Goal: Transaction & Acquisition: Obtain resource

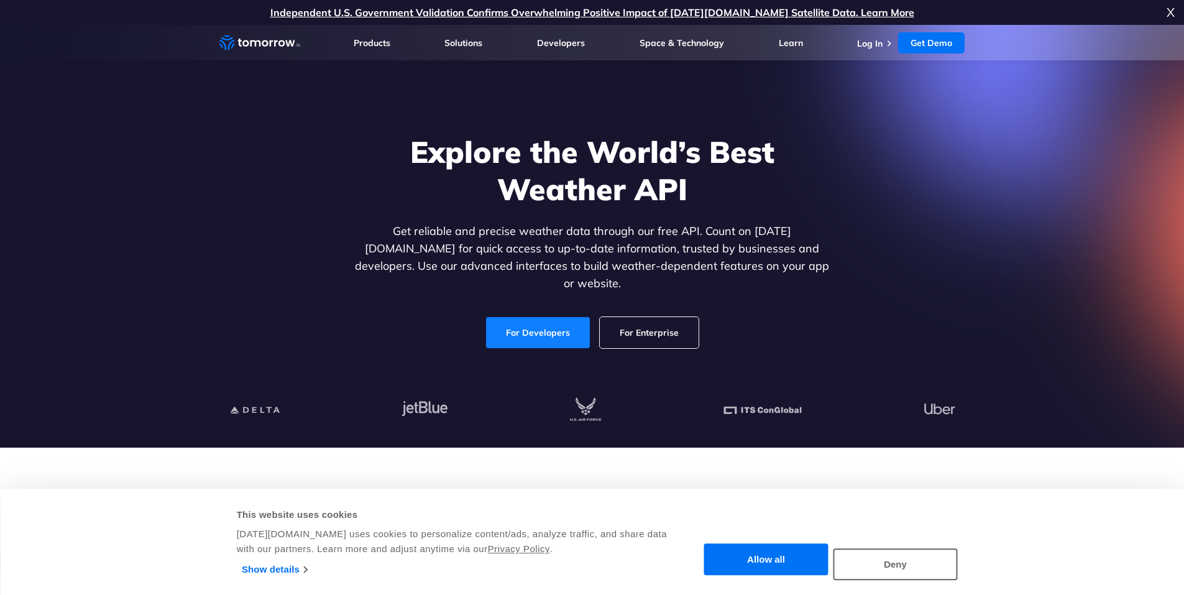
click at [561, 322] on link "For Developers" at bounding box center [538, 332] width 104 height 31
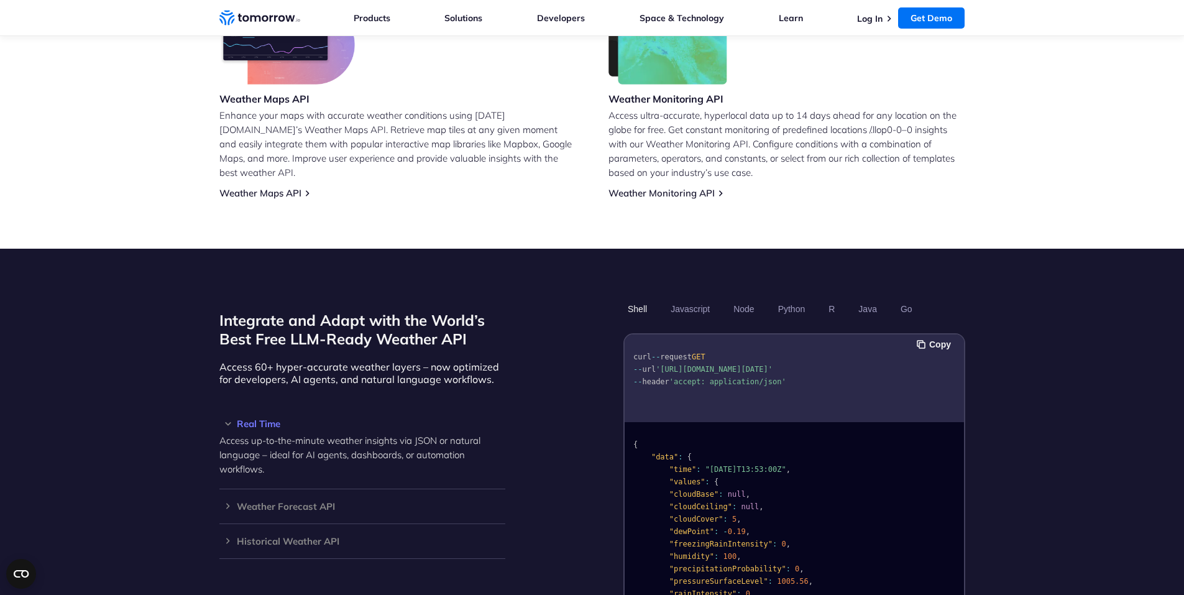
scroll to position [933, 0]
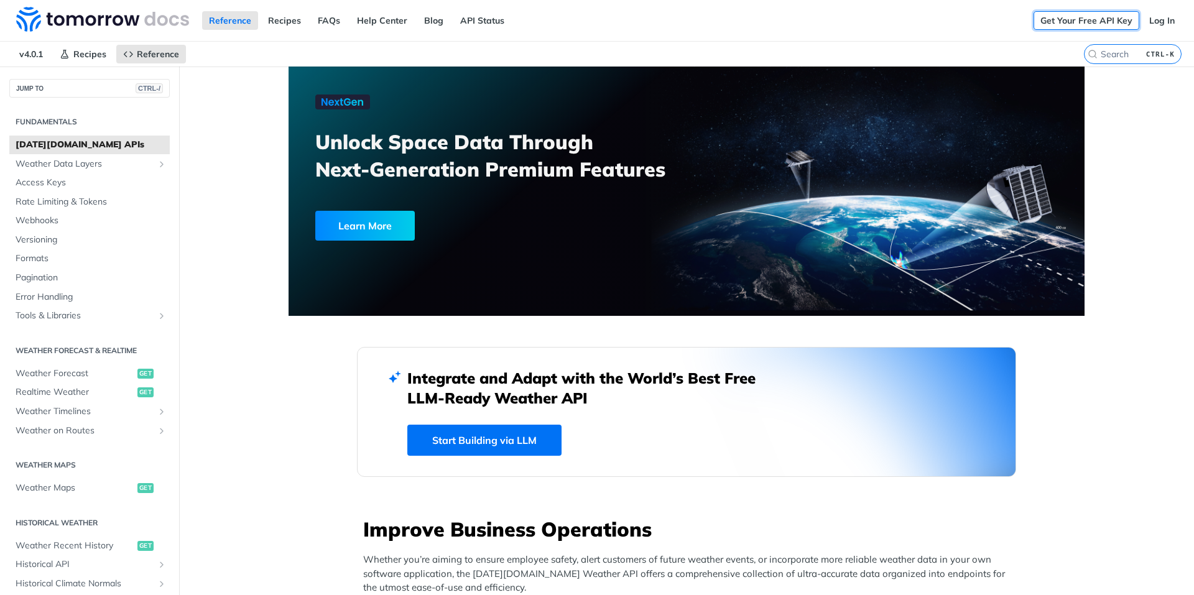
drag, startPoint x: 0, startPoint y: 0, endPoint x: 1048, endPoint y: 22, distance: 1048.5
click at [1048, 22] on link "Get Your Free API Key" at bounding box center [1086, 20] width 106 height 19
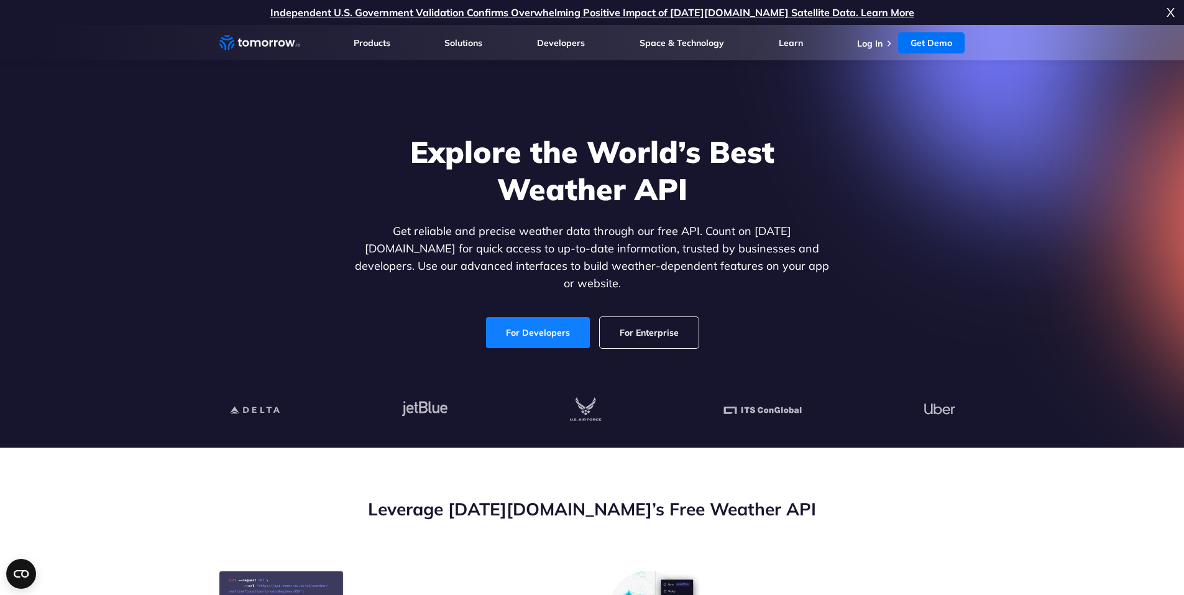
click at [531, 317] on link "For Developers" at bounding box center [538, 332] width 104 height 31
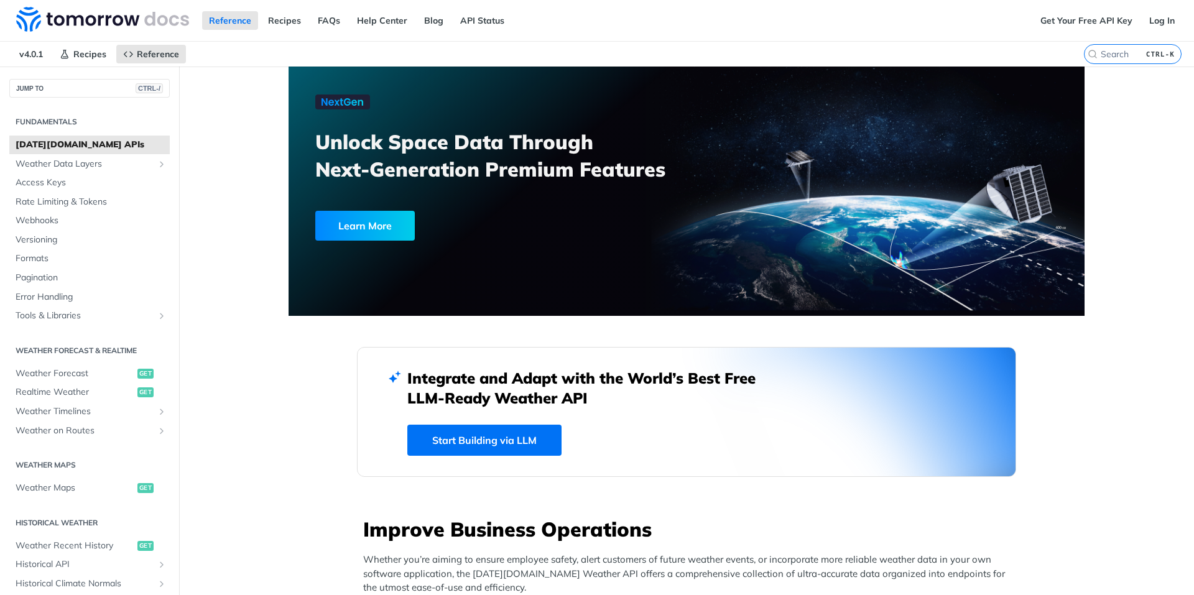
click at [1094, 30] on div "Get Your Free API Key Log In" at bounding box center [1113, 20] width 160 height 41
click at [1092, 19] on link "Get Your Free API Key" at bounding box center [1086, 20] width 106 height 19
click at [1154, 22] on link "Log In" at bounding box center [1161, 20] width 39 height 19
